Goal: Task Accomplishment & Management: Use online tool/utility

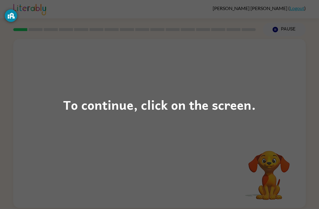
click at [80, 107] on div "To continue, click on the screen." at bounding box center [159, 105] width 193 height 20
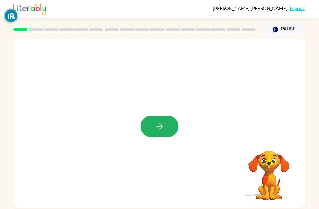
click at [164, 133] on button "button" at bounding box center [160, 127] width 38 height 22
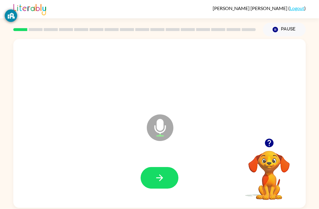
click at [163, 175] on icon "button" at bounding box center [160, 178] width 10 height 10
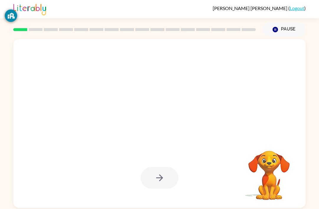
click at [160, 176] on div at bounding box center [160, 178] width 38 height 22
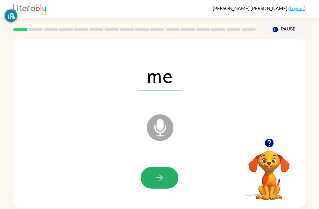
click at [163, 187] on button "button" at bounding box center [160, 178] width 38 height 22
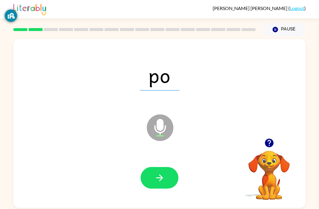
click at [163, 173] on button "button" at bounding box center [160, 178] width 38 height 22
click at [160, 178] on icon "button" at bounding box center [160, 178] width 10 height 10
click at [163, 177] on icon "button" at bounding box center [160, 178] width 10 height 10
click at [159, 180] on icon "button" at bounding box center [160, 178] width 10 height 10
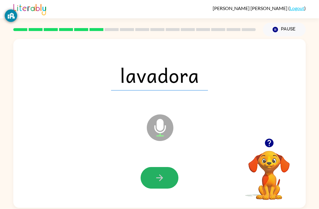
click at [163, 182] on icon "button" at bounding box center [160, 178] width 10 height 10
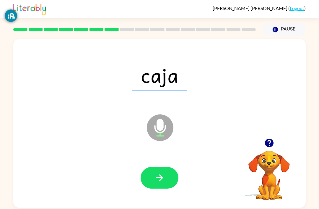
click at [154, 184] on button "button" at bounding box center [160, 178] width 38 height 22
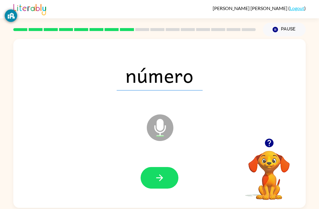
click at [158, 185] on button "button" at bounding box center [160, 178] width 38 height 22
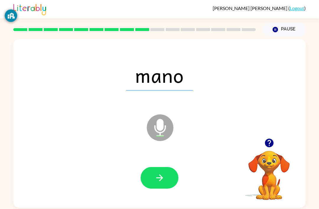
click at [164, 179] on icon "button" at bounding box center [160, 178] width 10 height 10
click at [160, 177] on icon "button" at bounding box center [160, 178] width 10 height 10
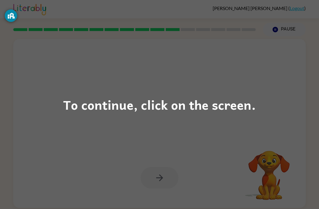
click at [237, 107] on div "To continue, click on the screen." at bounding box center [159, 105] width 193 height 20
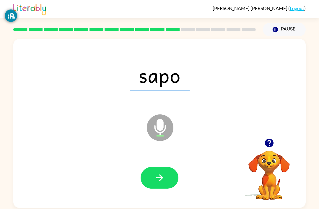
click at [149, 188] on button "button" at bounding box center [160, 178] width 38 height 22
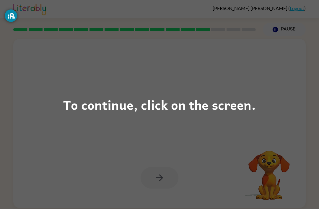
click at [225, 107] on div "To continue, click on the screen." at bounding box center [159, 105] width 193 height 20
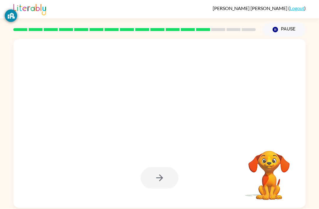
click at [240, 108] on div at bounding box center [145, 112] width 252 height 21
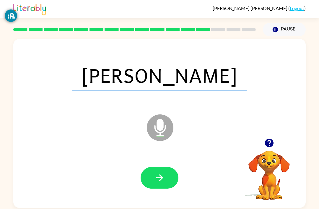
click at [160, 179] on icon "button" at bounding box center [160, 178] width 10 height 10
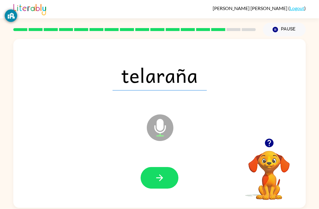
click at [160, 179] on icon "button" at bounding box center [160, 178] width 10 height 10
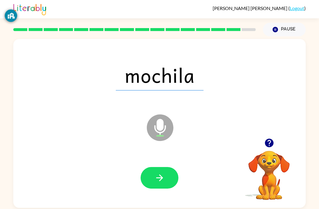
click at [149, 171] on button "button" at bounding box center [160, 178] width 38 height 22
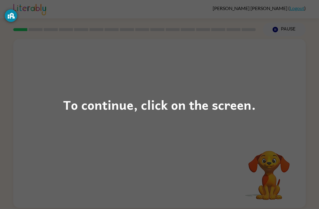
click at [179, 108] on div "To continue, click on the screen." at bounding box center [159, 105] width 193 height 20
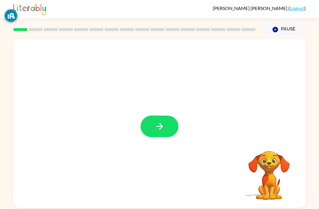
click at [161, 120] on button "button" at bounding box center [160, 127] width 38 height 22
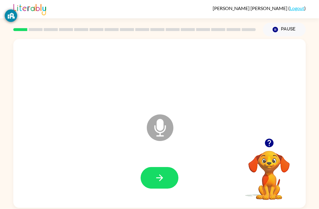
click at [167, 174] on button "button" at bounding box center [160, 178] width 38 height 22
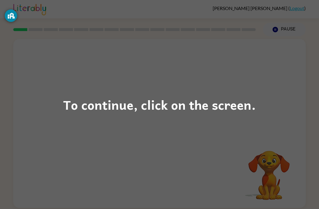
click at [190, 99] on div "To continue, click on the screen." at bounding box center [159, 105] width 193 height 20
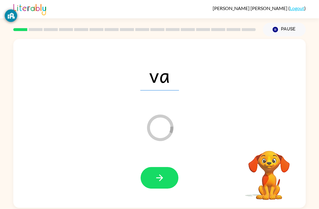
click at [162, 173] on button "button" at bounding box center [160, 178] width 38 height 22
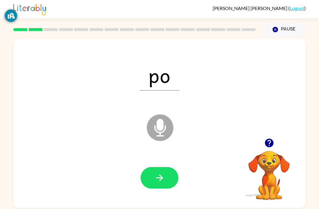
click at [163, 182] on icon "button" at bounding box center [160, 178] width 10 height 10
click at [161, 182] on icon "button" at bounding box center [160, 178] width 10 height 10
click at [166, 182] on button "button" at bounding box center [160, 178] width 38 height 22
click at [163, 177] on icon "button" at bounding box center [160, 178] width 10 height 10
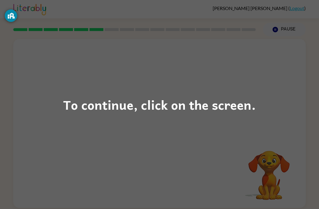
click at [175, 105] on div "To continue, click on the screen." at bounding box center [159, 105] width 193 height 20
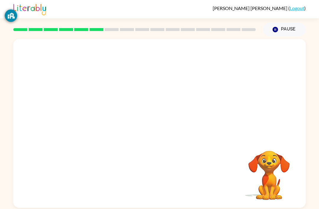
click at [175, 105] on div at bounding box center [159, 88] width 293 height 99
click at [172, 110] on div at bounding box center [159, 88] width 293 height 99
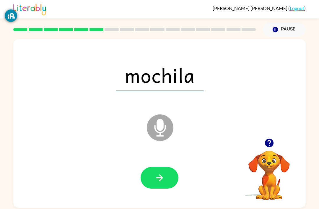
click at [172, 187] on button "button" at bounding box center [160, 178] width 38 height 22
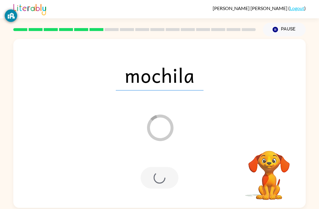
click at [163, 182] on div at bounding box center [160, 178] width 38 height 22
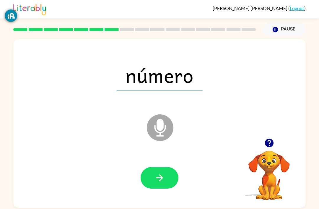
click at [162, 177] on icon "button" at bounding box center [160, 178] width 10 height 10
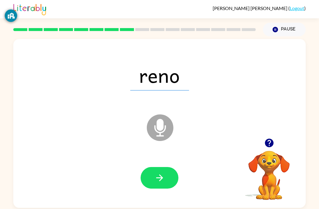
click at [167, 178] on button "button" at bounding box center [160, 178] width 38 height 22
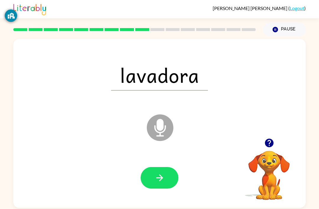
click at [164, 176] on icon "button" at bounding box center [160, 178] width 10 height 10
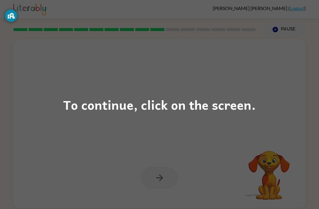
click at [150, 114] on div "To continue, click on the screen." at bounding box center [159, 105] width 193 height 20
click at [150, 114] on div at bounding box center [145, 112] width 252 height 21
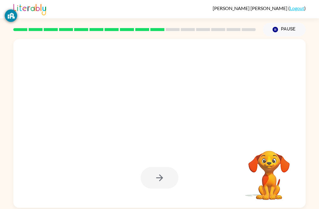
click at [161, 106] on div at bounding box center [145, 112] width 252 height 21
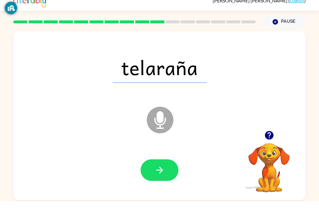
scroll to position [8, 0]
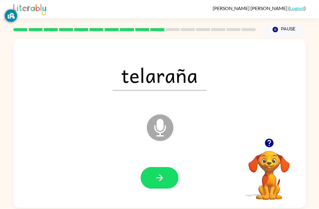
click at [161, 167] on button "button" at bounding box center [160, 178] width 38 height 22
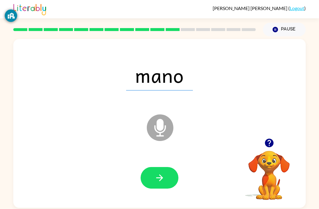
click at [153, 173] on button "button" at bounding box center [160, 178] width 38 height 22
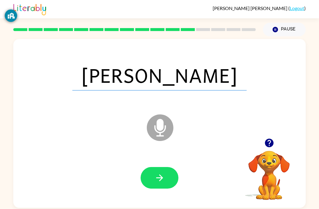
click at [161, 174] on icon "button" at bounding box center [159, 177] width 7 height 7
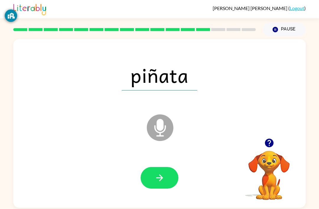
click at [164, 173] on icon "button" at bounding box center [160, 178] width 10 height 10
click at [157, 173] on icon "button" at bounding box center [160, 178] width 10 height 10
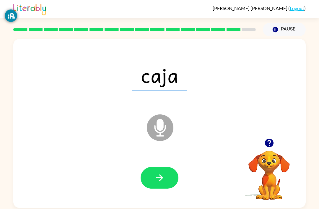
click at [161, 174] on icon "button" at bounding box center [159, 177] width 7 height 7
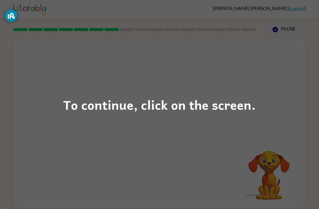
click at [166, 105] on div "To continue, click on the screen." at bounding box center [159, 105] width 193 height 20
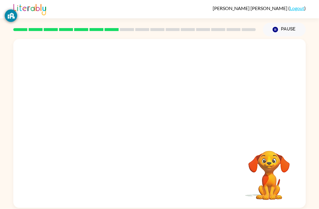
click at [189, 126] on div at bounding box center [159, 88] width 293 height 99
click at [230, 130] on div at bounding box center [159, 88] width 293 height 99
click at [166, 125] on div at bounding box center [160, 127] width 38 height 22
click at [166, 124] on div at bounding box center [160, 127] width 38 height 22
click at [288, 162] on video "Your browser must support playing .mp4 files to use Literably. Please try using…" at bounding box center [269, 171] width 59 height 59
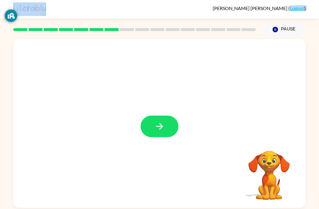
click at [279, 171] on video "Your browser must support playing .mp4 files to use Literably. Please try using…" at bounding box center [269, 171] width 59 height 59
click at [161, 113] on div at bounding box center [159, 123] width 293 height 169
click at [163, 127] on icon "button" at bounding box center [159, 126] width 7 height 7
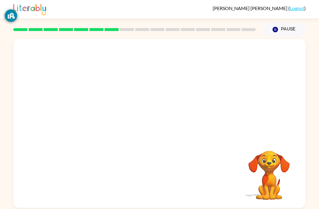
click at [163, 127] on div at bounding box center [159, 123] width 293 height 169
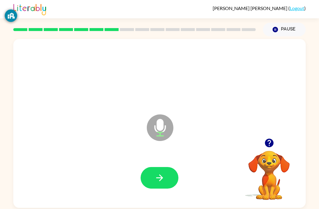
click at [166, 167] on button "button" at bounding box center [160, 178] width 38 height 22
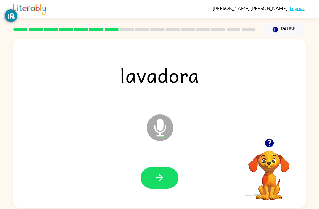
click at [158, 167] on button "button" at bounding box center [160, 178] width 38 height 22
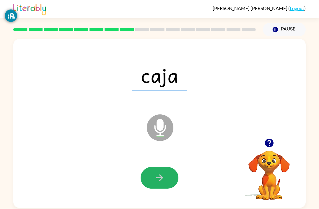
click at [163, 173] on icon "button" at bounding box center [160, 178] width 10 height 10
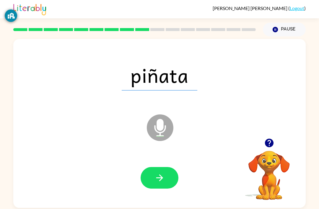
click at [162, 171] on button "button" at bounding box center [160, 178] width 38 height 22
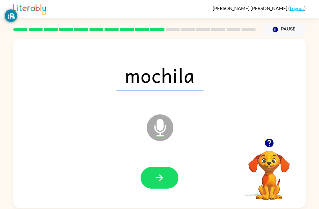
click at [159, 167] on button "button" at bounding box center [160, 178] width 38 height 22
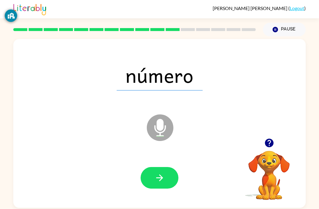
click at [155, 173] on icon "button" at bounding box center [160, 178] width 10 height 10
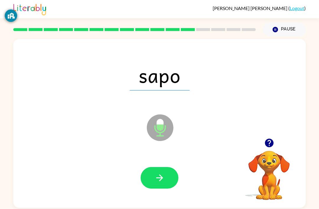
click at [160, 173] on icon "button" at bounding box center [160, 178] width 10 height 10
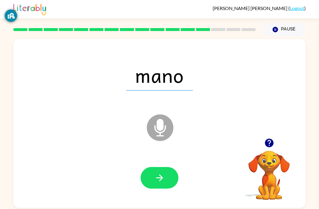
click at [162, 173] on icon "button" at bounding box center [160, 178] width 10 height 10
click at [157, 175] on button "button" at bounding box center [160, 178] width 38 height 22
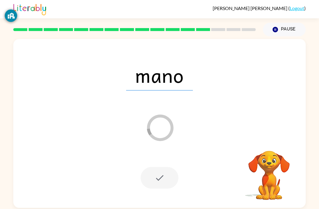
click at [152, 172] on div at bounding box center [160, 178] width 38 height 22
click at [271, 158] on video "Your browser must support playing .mp4 files to use Literably. Please try using…" at bounding box center [269, 171] width 59 height 59
click at [268, 161] on video "Your browser must support playing .mp4 files to use Literably. Please try using…" at bounding box center [269, 171] width 59 height 59
click at [153, 110] on icon "Loader Your response is being sent to our graders" at bounding box center [159, 127] width 35 height 35
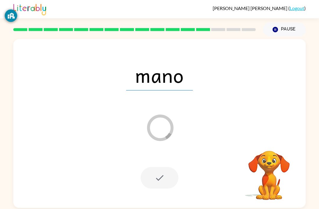
click at [153, 77] on div "mano" at bounding box center [159, 75] width 281 height 48
click at [126, 58] on div "mano" at bounding box center [159, 75] width 281 height 48
click at [117, 51] on div "mano" at bounding box center [159, 75] width 281 height 48
click at [279, 26] on icon "Pause" at bounding box center [275, 29] width 7 height 7
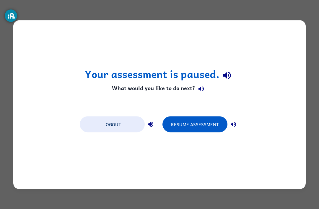
click at [192, 126] on button "Resume Assessment" at bounding box center [195, 124] width 65 height 16
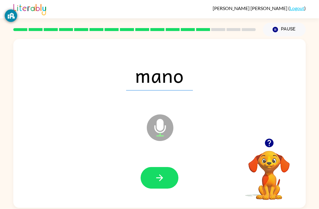
click at [163, 181] on icon "button" at bounding box center [160, 178] width 10 height 10
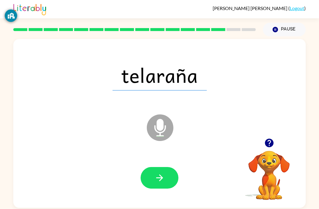
click at [148, 187] on button "button" at bounding box center [160, 178] width 38 height 22
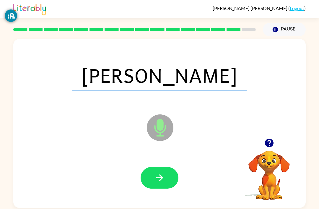
click at [150, 182] on button "button" at bounding box center [160, 178] width 38 height 22
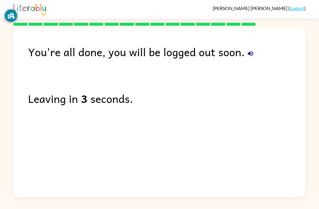
scroll to position [4, 0]
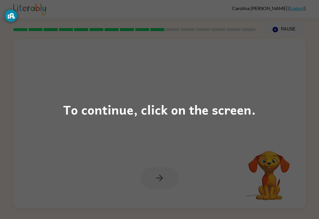
click at [163, 101] on div "To continue, click on the screen." at bounding box center [159, 109] width 193 height 20
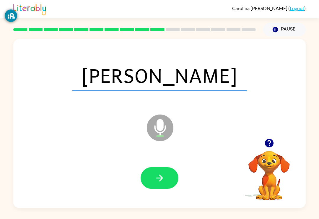
click at [151, 182] on button "button" at bounding box center [160, 178] width 38 height 22
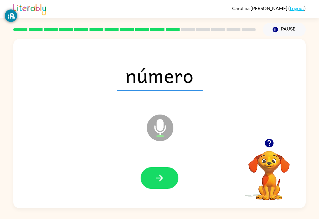
click at [164, 173] on icon "button" at bounding box center [160, 178] width 10 height 10
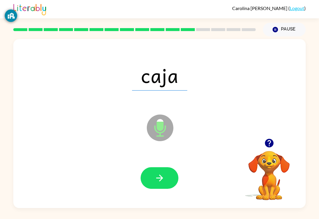
click at [161, 180] on icon "button" at bounding box center [159, 177] width 7 height 7
click at [151, 181] on button "button" at bounding box center [160, 178] width 38 height 22
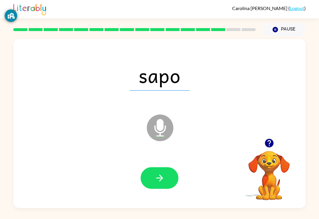
click at [163, 177] on icon "button" at bounding box center [160, 178] width 10 height 10
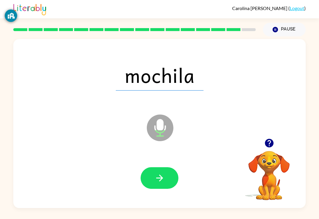
click at [162, 179] on icon "button" at bounding box center [159, 177] width 7 height 7
